Goal: Task Accomplishment & Management: Manage account settings

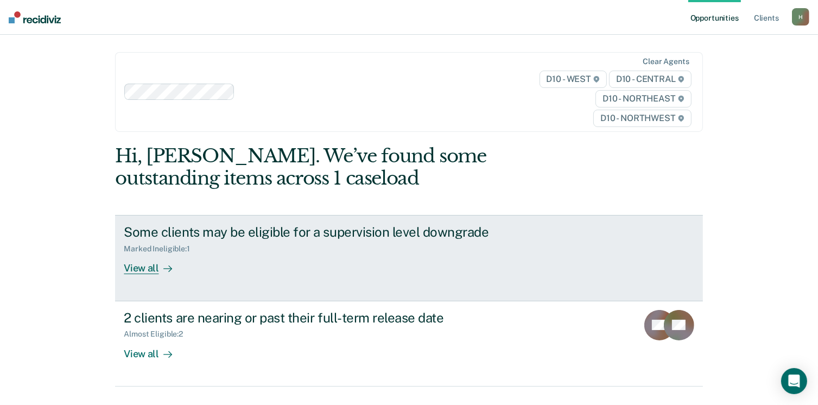
click at [150, 268] on div "View all" at bounding box center [154, 263] width 61 height 21
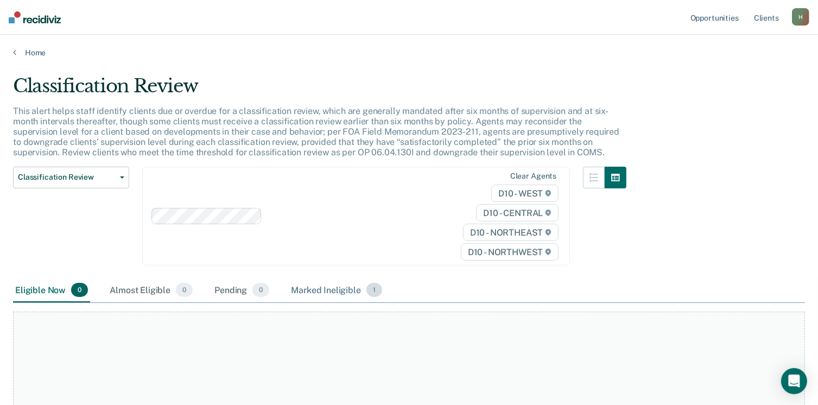
click at [327, 290] on div "Marked Ineligible 1" at bounding box center [337, 290] width 96 height 24
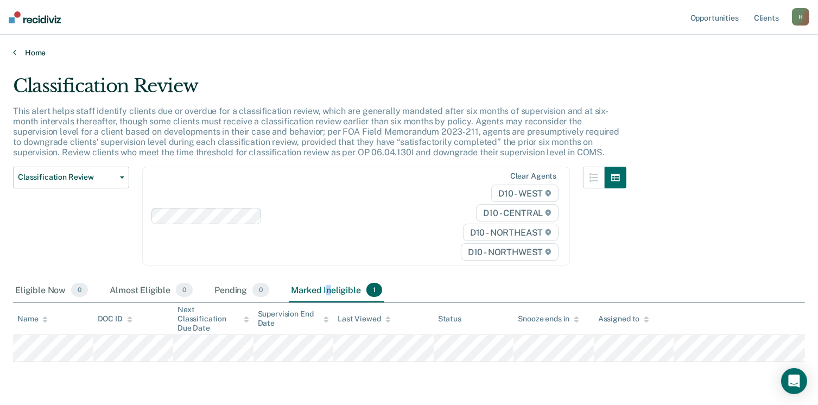
click at [26, 49] on link "Home" at bounding box center [409, 53] width 792 height 10
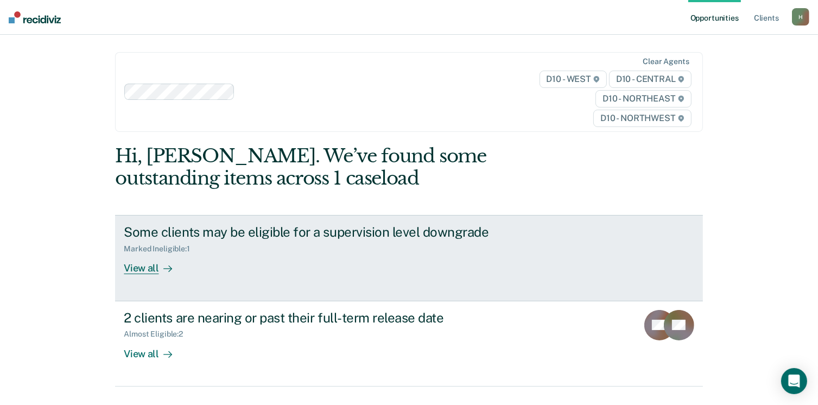
click at [135, 270] on div "View all" at bounding box center [154, 263] width 61 height 21
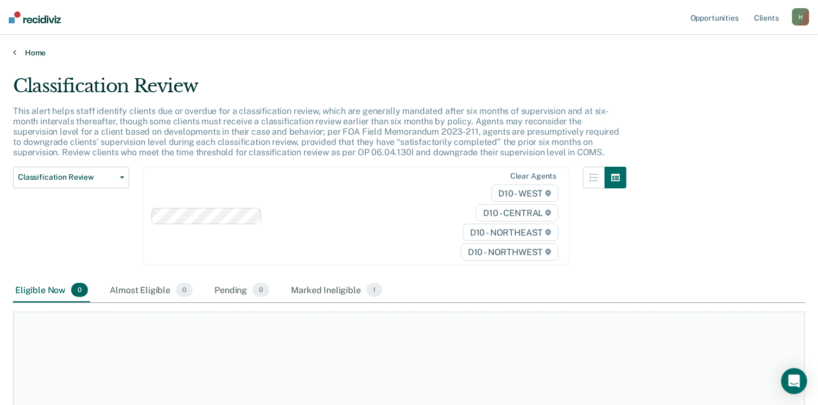
click at [33, 50] on link "Home" at bounding box center [409, 53] width 792 height 10
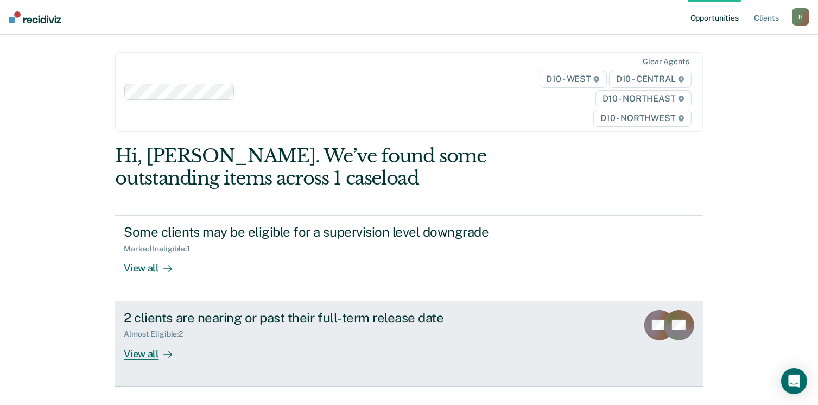
click at [146, 353] on div "View all" at bounding box center [154, 349] width 61 height 21
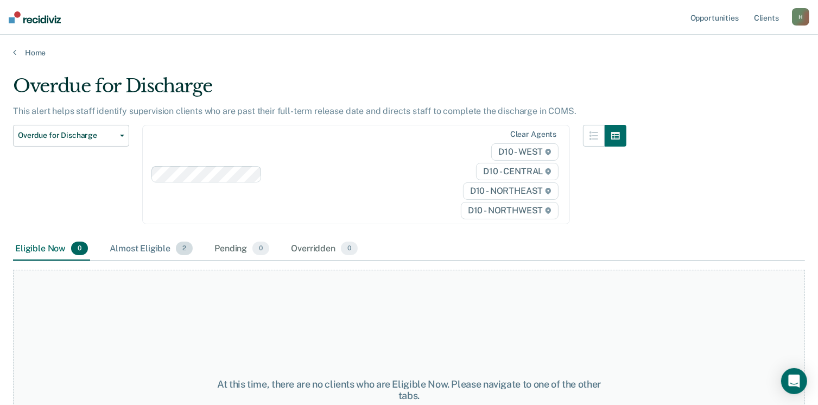
click at [151, 249] on div "Almost Eligible 2" at bounding box center [150, 249] width 87 height 24
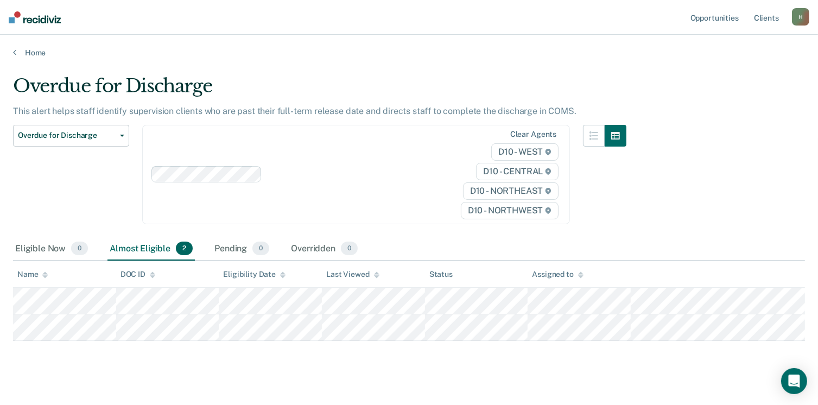
click at [777, 159] on div "Overdue for Discharge This alert helps staff identify supervision clients who a…" at bounding box center [409, 206] width 792 height 263
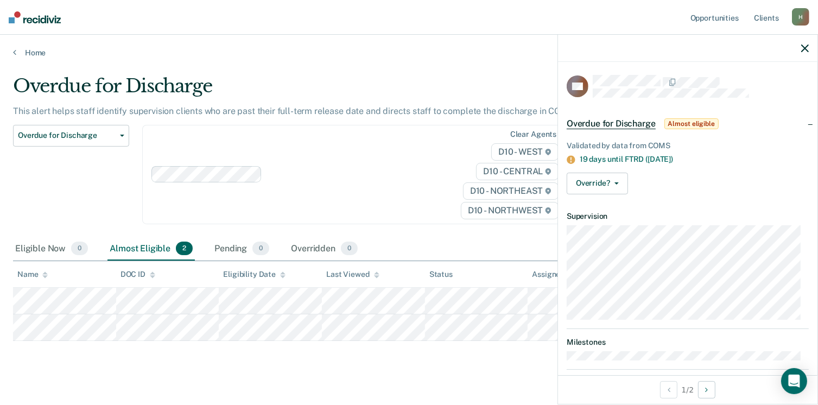
scroll to position [14, 0]
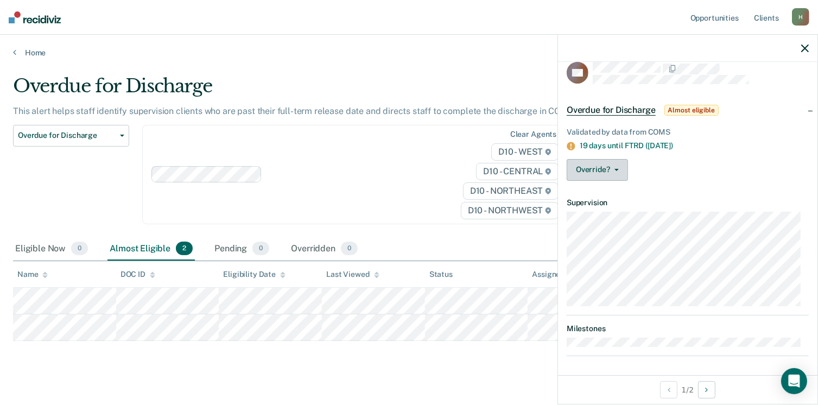
click at [615, 169] on icon "button" at bounding box center [616, 170] width 4 height 2
click at [743, 146] on div "19 days until FTRD ([DATE])" at bounding box center [694, 145] width 229 height 9
click at [617, 169] on icon "button" at bounding box center [616, 170] width 4 height 2
click at [774, 173] on div "Override? [PERSON_NAME] Mark Overridden" at bounding box center [688, 170] width 242 height 22
click at [614, 169] on icon "button" at bounding box center [616, 170] width 4 height 2
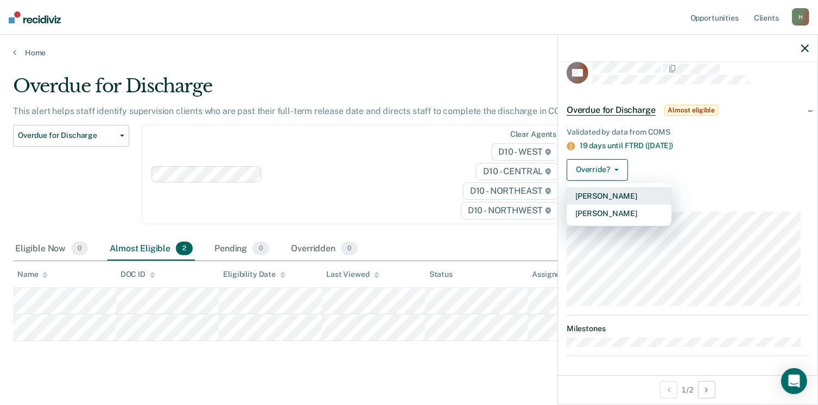
click at [613, 194] on button "[PERSON_NAME]" at bounding box center [619, 195] width 105 height 17
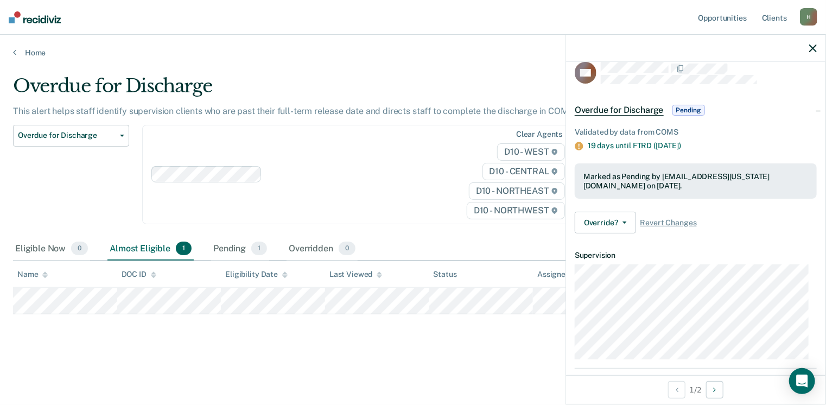
click at [49, 275] on th "Name" at bounding box center [65, 274] width 104 height 27
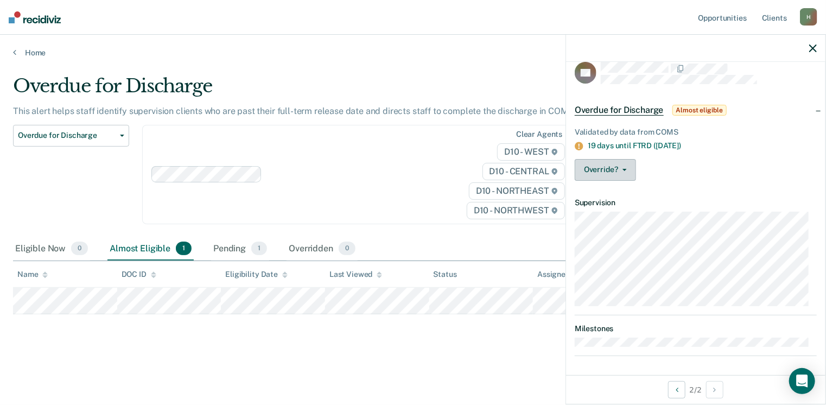
click at [626, 167] on button "Override?" at bounding box center [605, 170] width 61 height 22
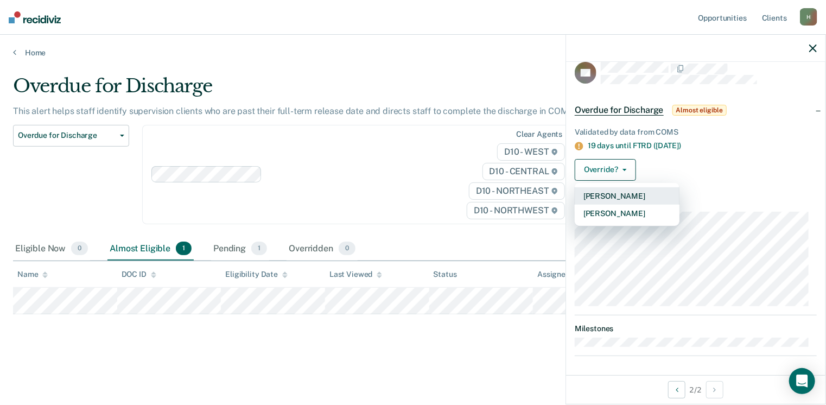
click at [623, 192] on button "[PERSON_NAME]" at bounding box center [627, 195] width 105 height 17
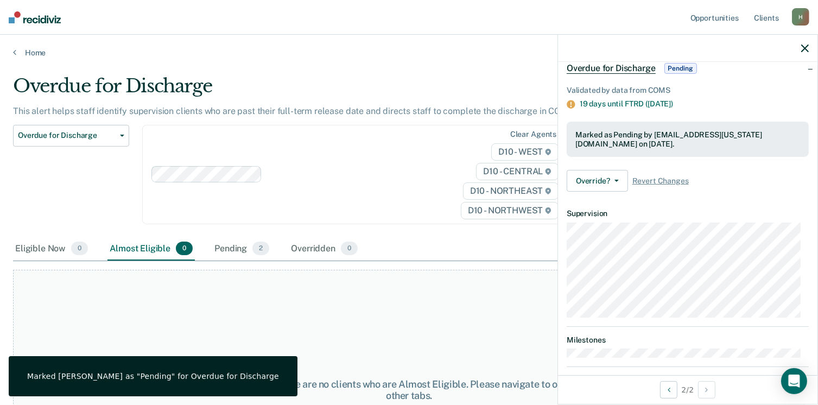
scroll to position [67, 0]
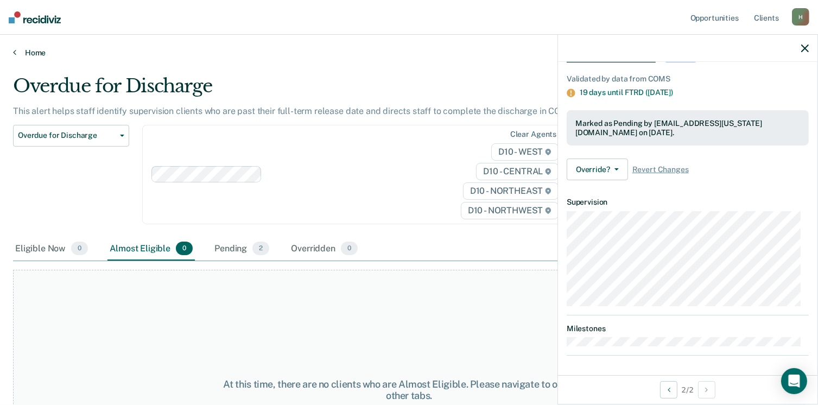
click at [35, 53] on link "Home" at bounding box center [409, 53] width 792 height 10
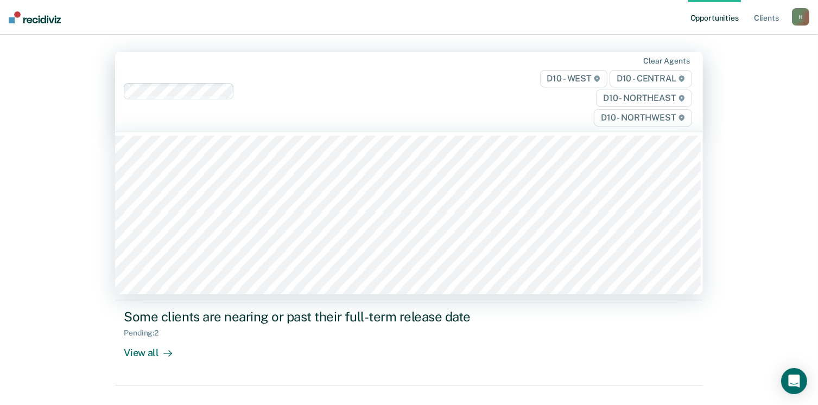
click at [347, 78] on div "Clear agents D10 - WEST D10 - CENTRAL D10 - NORTHEAST D10 - NORTHWEST" at bounding box center [408, 91] width 587 height 79
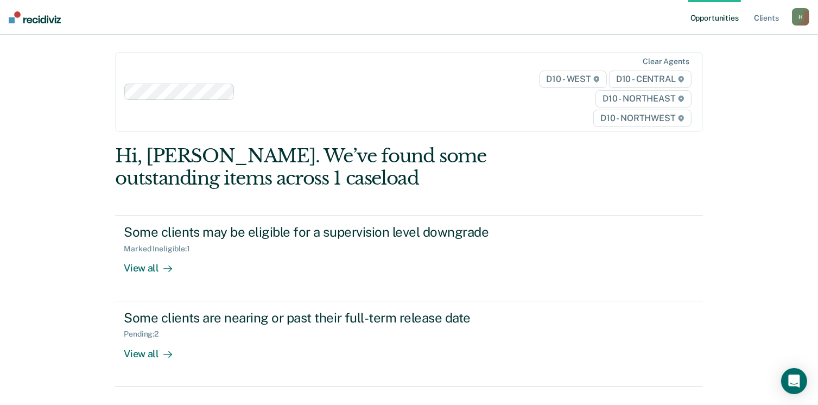
click at [385, 36] on main "Clear agents D10 - WEST D10 - CENTRAL D10 - NORTHEAST D10 - [GEOGRAPHIC_DATA], …" at bounding box center [408, 219] width 613 height 369
